Goal: Register for event/course

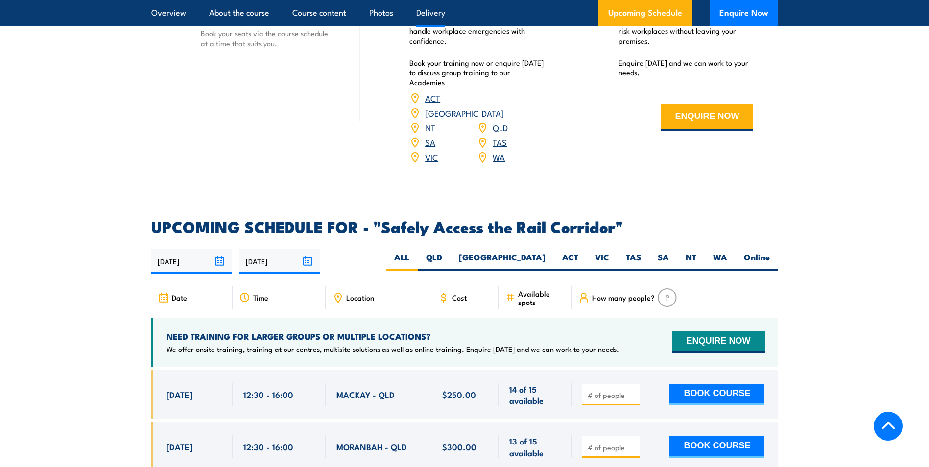
scroll to position [1273, 0]
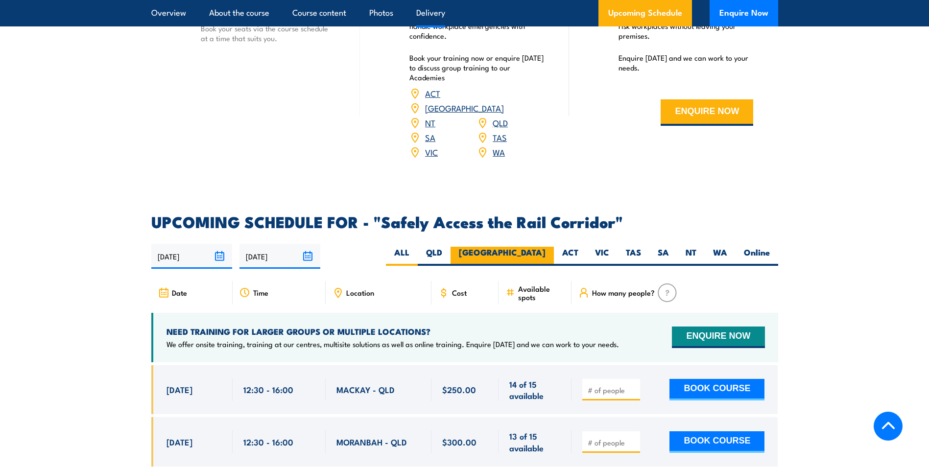
click at [530, 247] on label "[GEOGRAPHIC_DATA]" at bounding box center [501, 256] width 103 height 19
click at [545, 247] on input "[GEOGRAPHIC_DATA]" at bounding box center [548, 250] width 6 height 6
radio input "true"
click at [525, 247] on label "[GEOGRAPHIC_DATA]" at bounding box center [501, 256] width 103 height 19
click at [545, 247] on input "[GEOGRAPHIC_DATA]" at bounding box center [548, 250] width 6 height 6
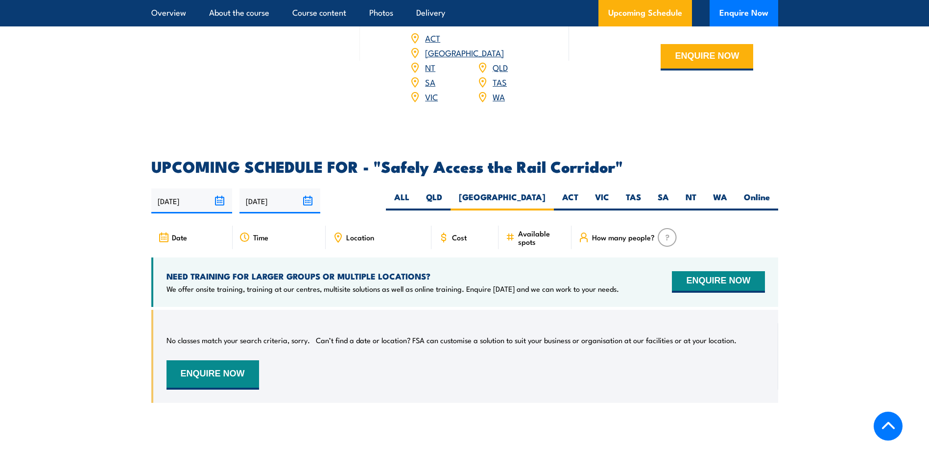
scroll to position [1326, 0]
